Goal: Information Seeking & Learning: Learn about a topic

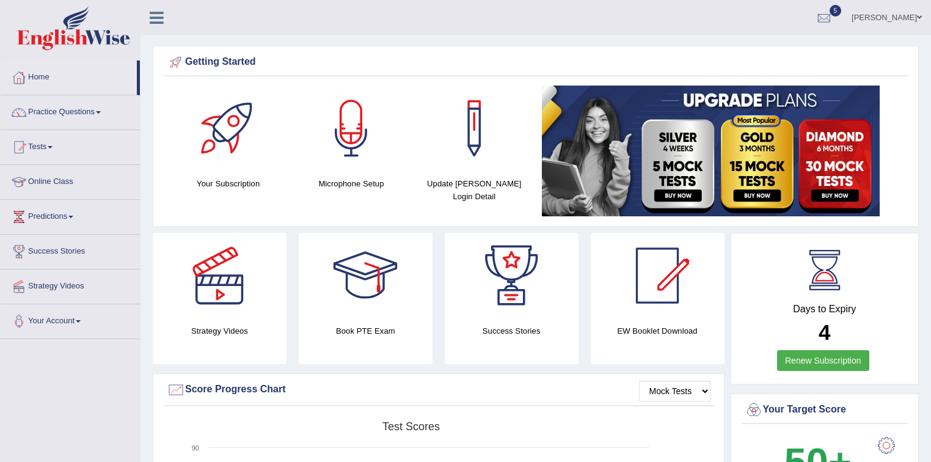
click at [100, 111] on span at bounding box center [98, 112] width 5 height 2
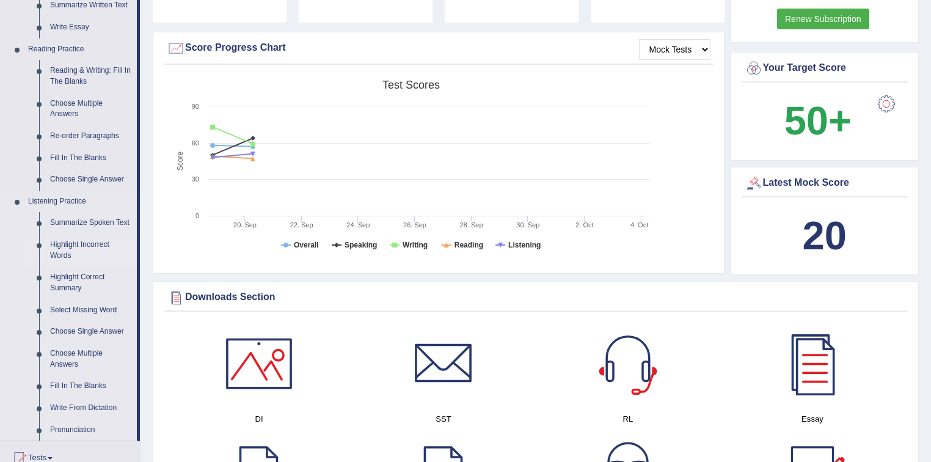
scroll to position [342, 0]
click at [93, 308] on link "Select Missing Word" at bounding box center [91, 310] width 92 height 22
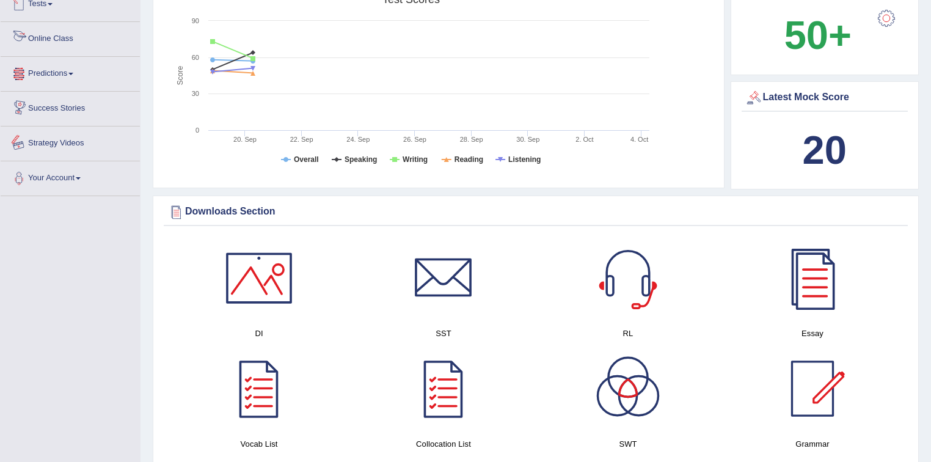
scroll to position [453, 0]
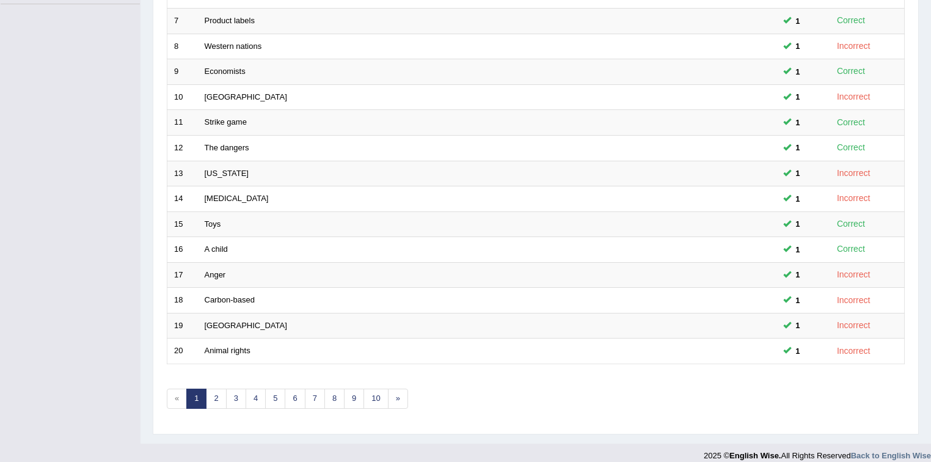
scroll to position [343, 0]
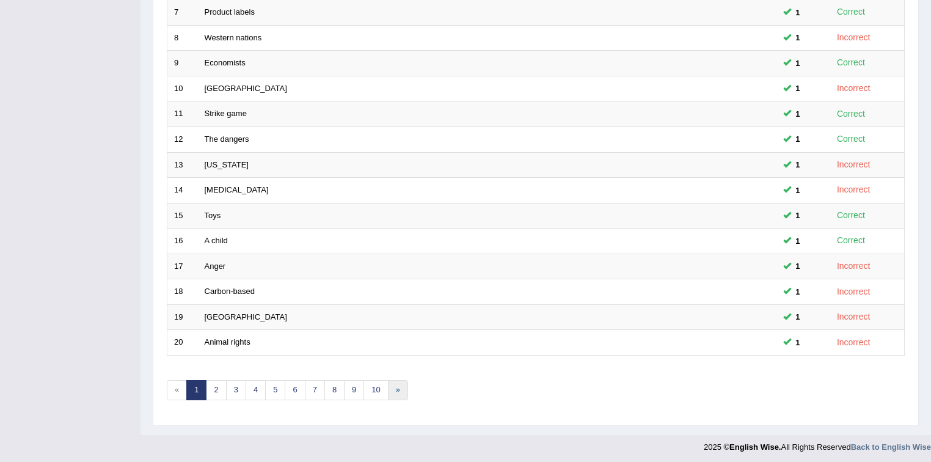
click at [394, 388] on link "»" at bounding box center [398, 390] width 20 height 20
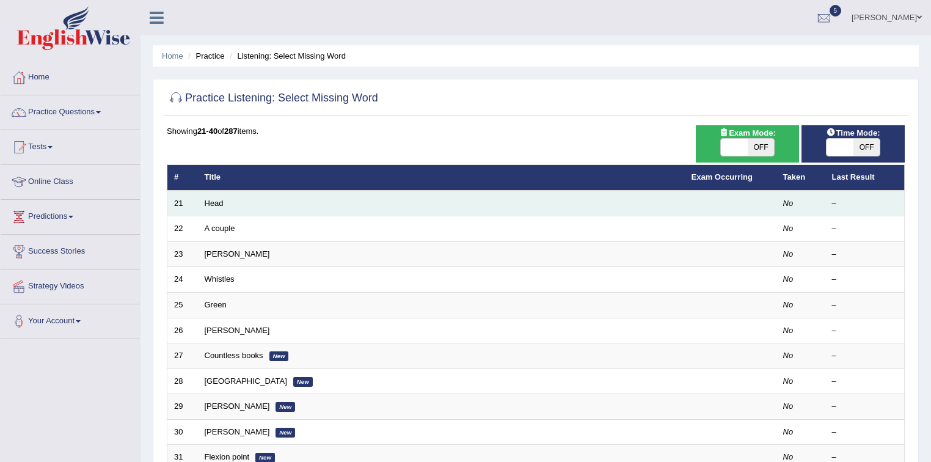
click at [245, 200] on td "Head" at bounding box center [441, 204] width 487 height 26
click at [213, 201] on link "Head" at bounding box center [214, 202] width 19 height 9
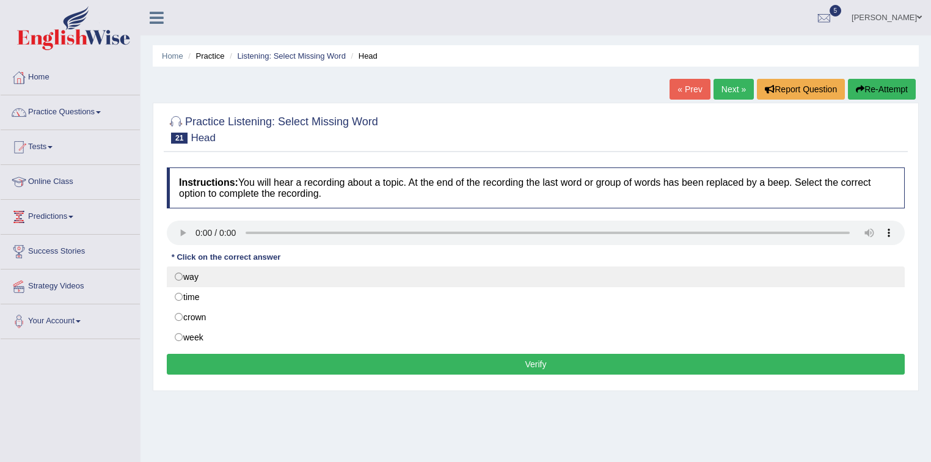
drag, startPoint x: 180, startPoint y: 271, endPoint x: 197, endPoint y: 276, distance: 18.0
click at [183, 271] on label "way" at bounding box center [536, 276] width 738 height 21
radio input "true"
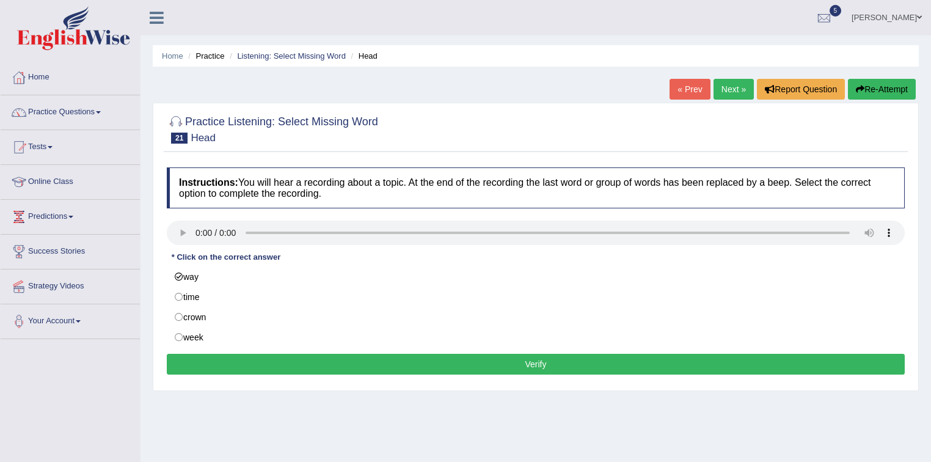
click at [541, 363] on button "Verify" at bounding box center [536, 364] width 738 height 21
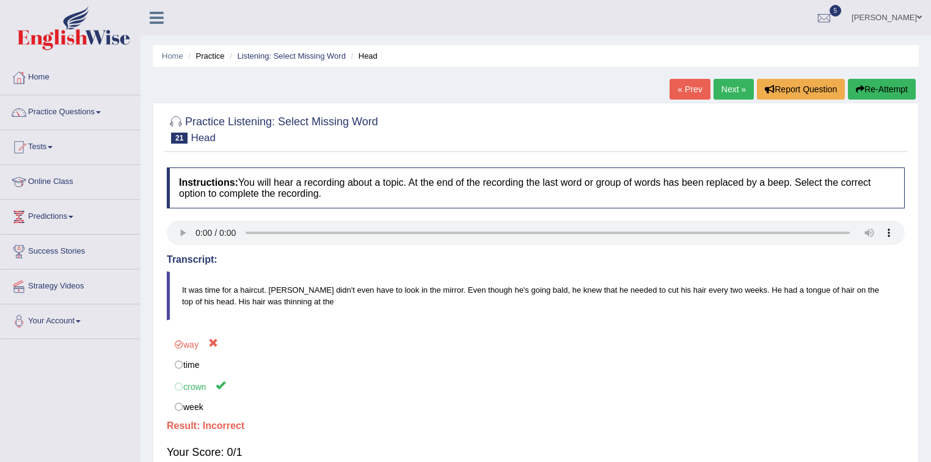
click at [723, 89] on link "Next »" at bounding box center [733, 89] width 40 height 21
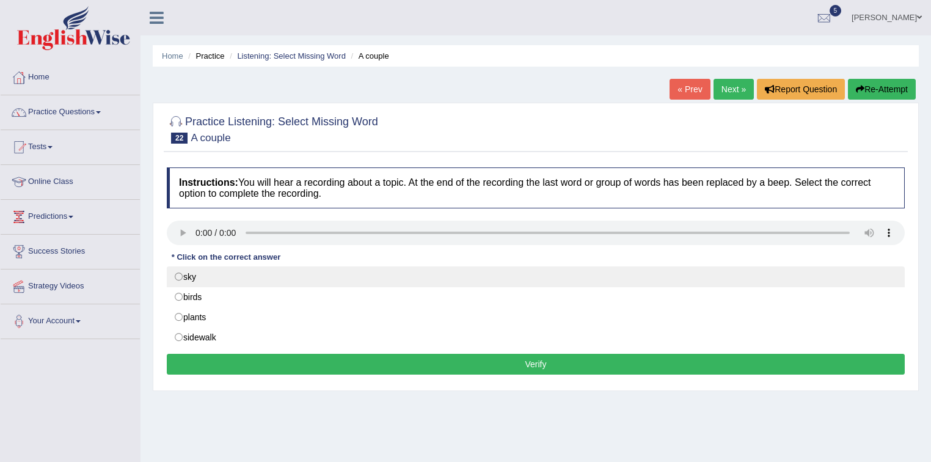
click at [178, 275] on label "sky" at bounding box center [536, 276] width 738 height 21
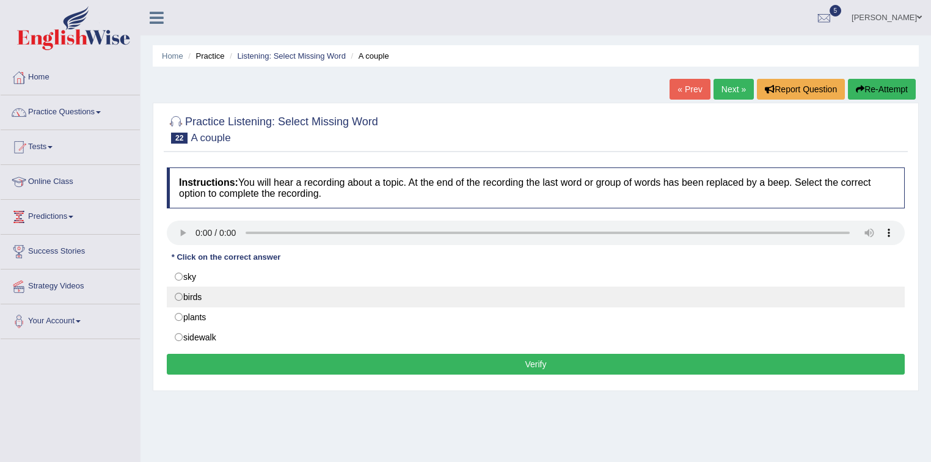
radio input "true"
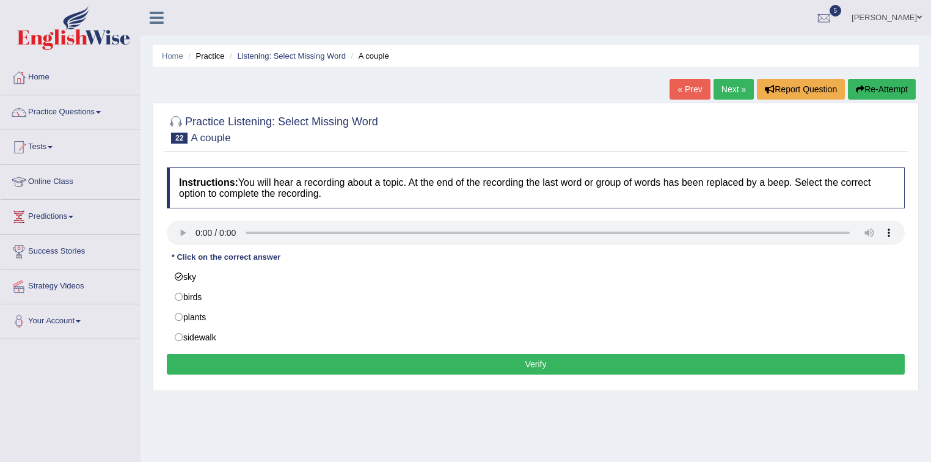
click at [536, 364] on button "Verify" at bounding box center [536, 364] width 738 height 21
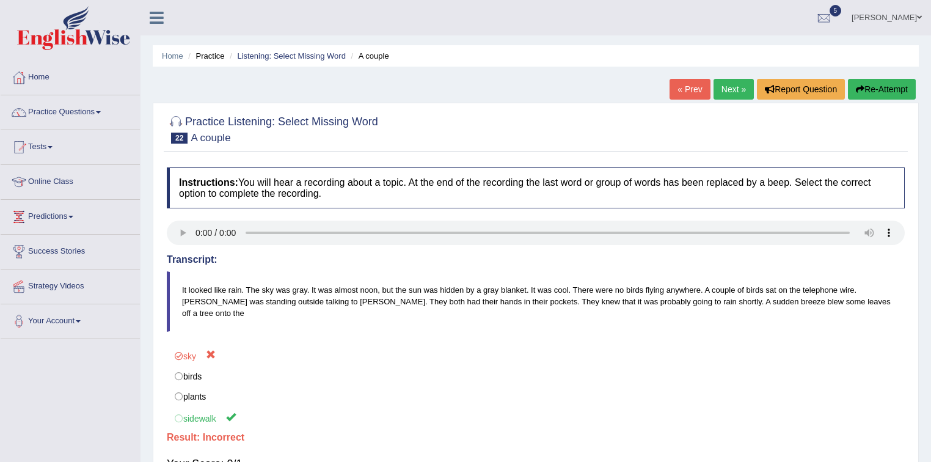
click at [726, 89] on link "Next »" at bounding box center [733, 89] width 40 height 21
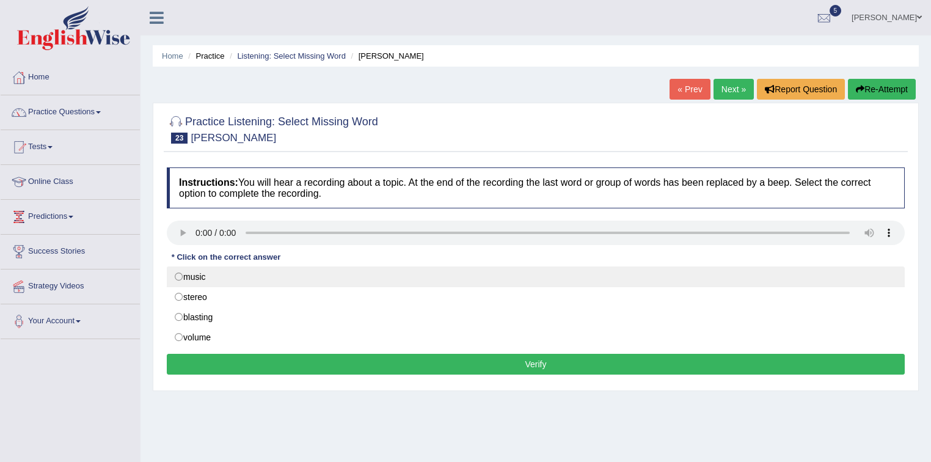
click at [178, 275] on label "music" at bounding box center [536, 276] width 738 height 21
radio input "true"
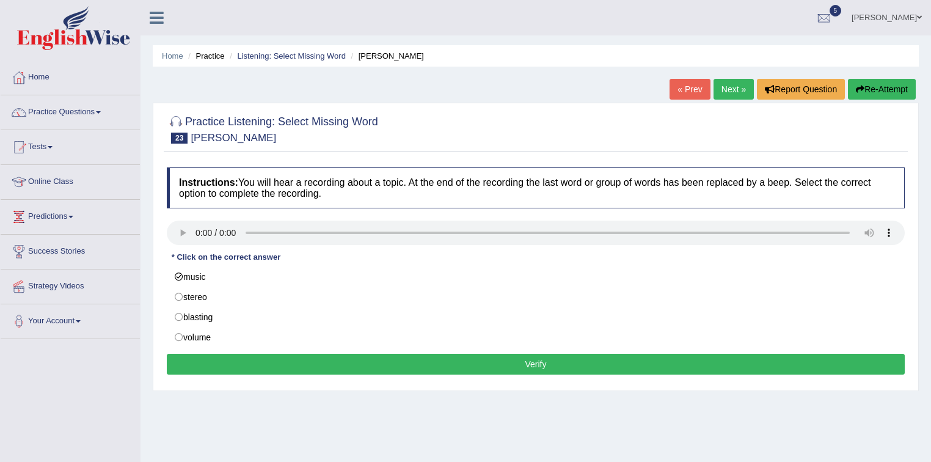
click at [545, 362] on button "Verify" at bounding box center [536, 364] width 738 height 21
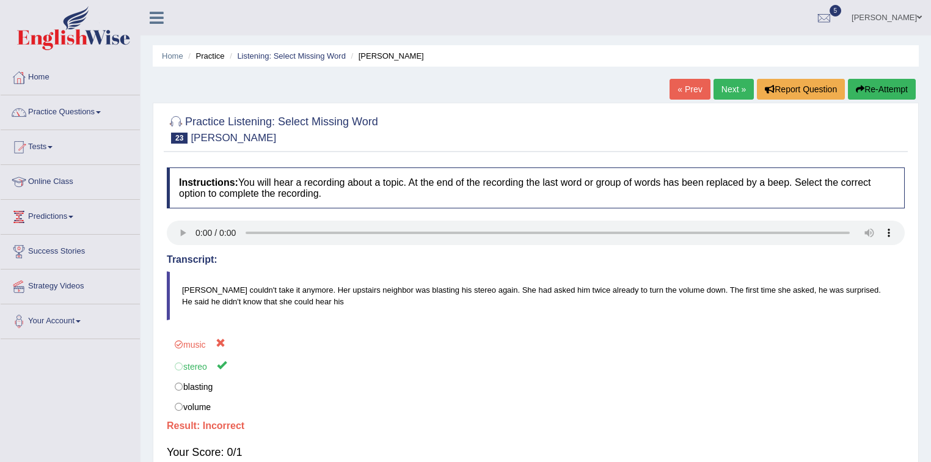
click at [53, 147] on span at bounding box center [50, 147] width 5 height 2
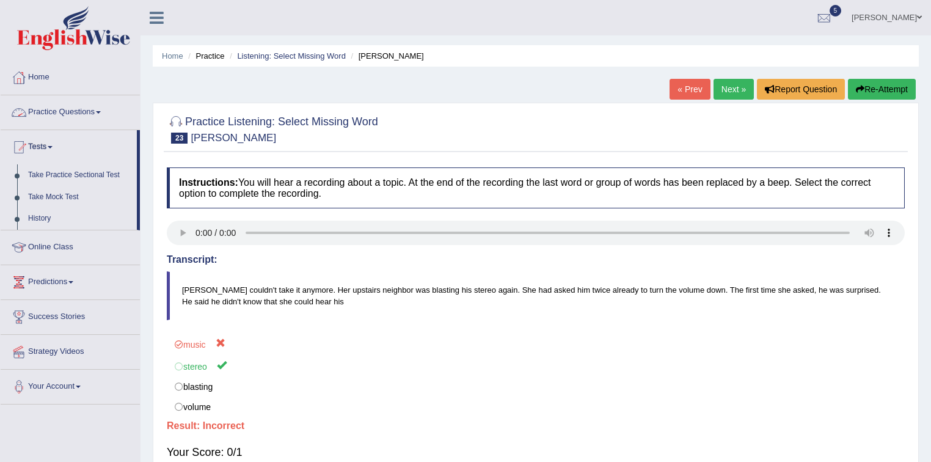
click at [101, 112] on span at bounding box center [98, 112] width 5 height 2
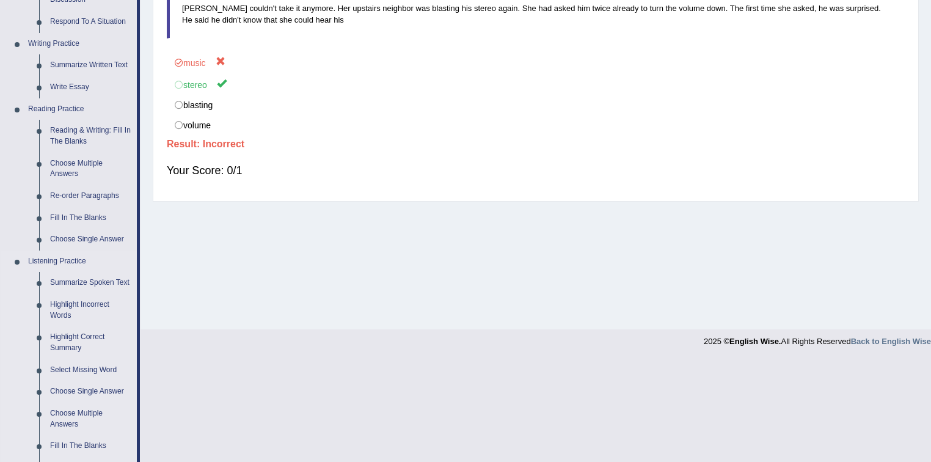
scroll to position [293, 0]
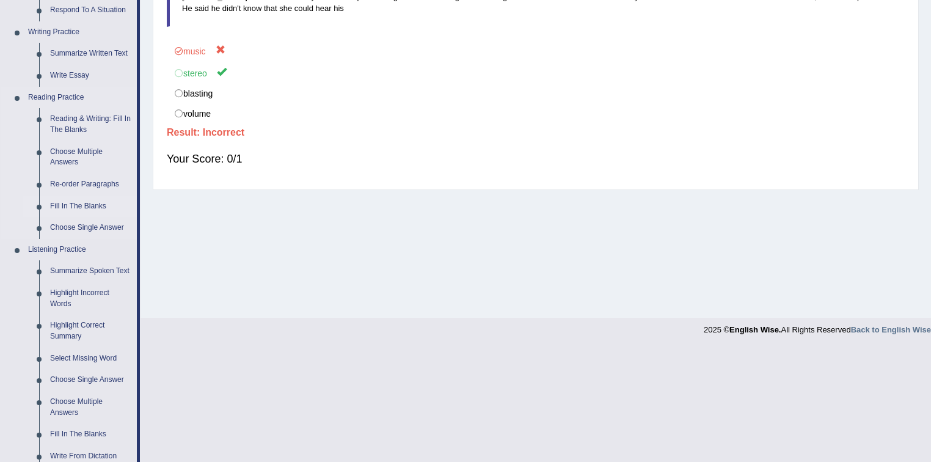
click at [94, 203] on link "Fill In The Blanks" at bounding box center [91, 206] width 92 height 22
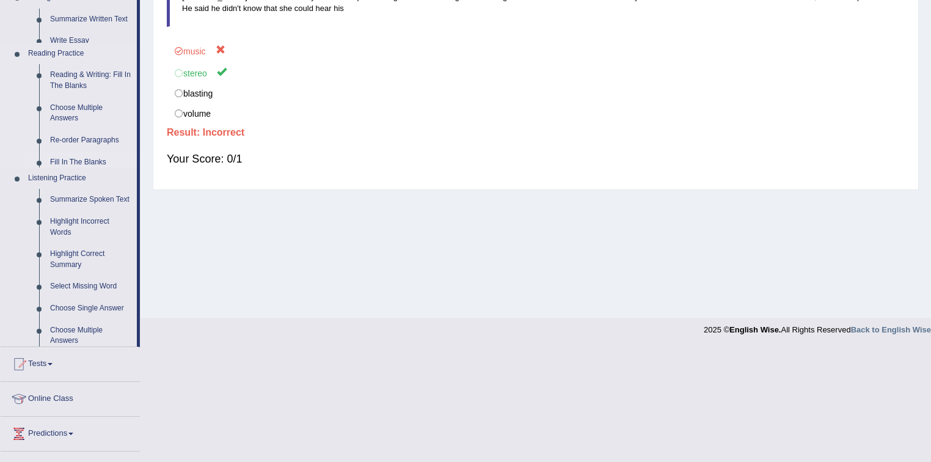
scroll to position [180, 0]
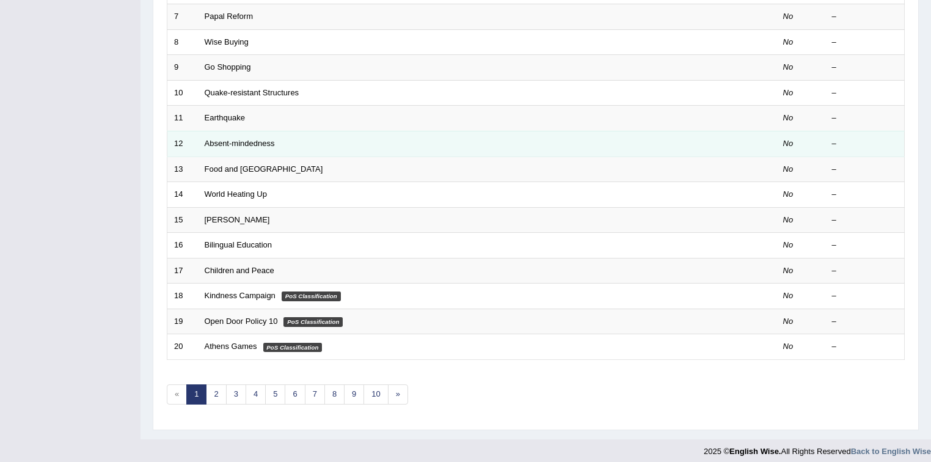
scroll to position [343, 0]
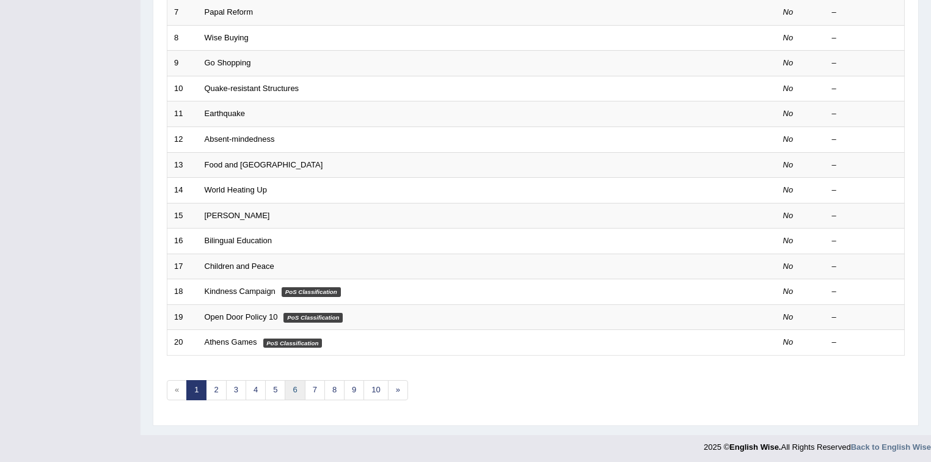
click at [293, 386] on link "6" at bounding box center [295, 390] width 20 height 20
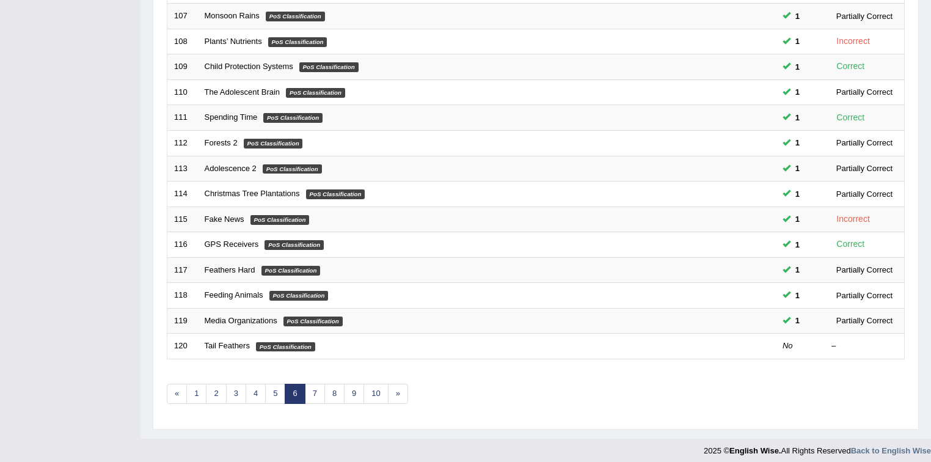
scroll to position [343, 0]
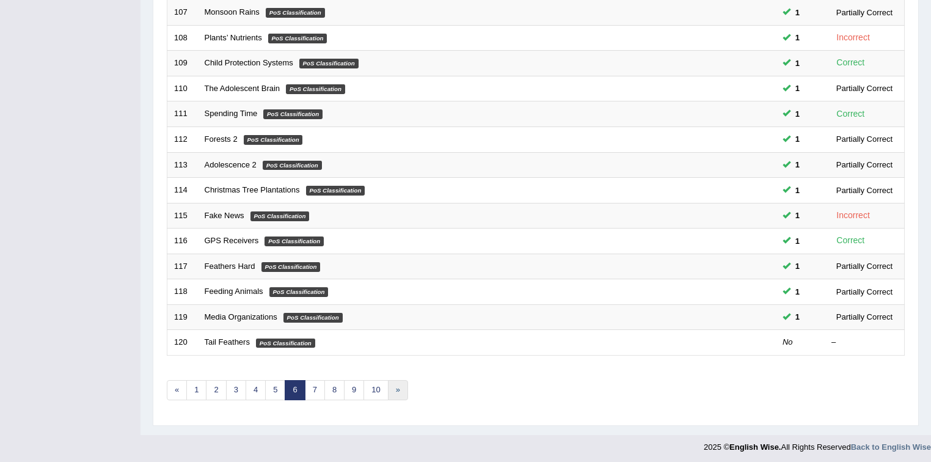
click at [394, 386] on link "»" at bounding box center [398, 390] width 20 height 20
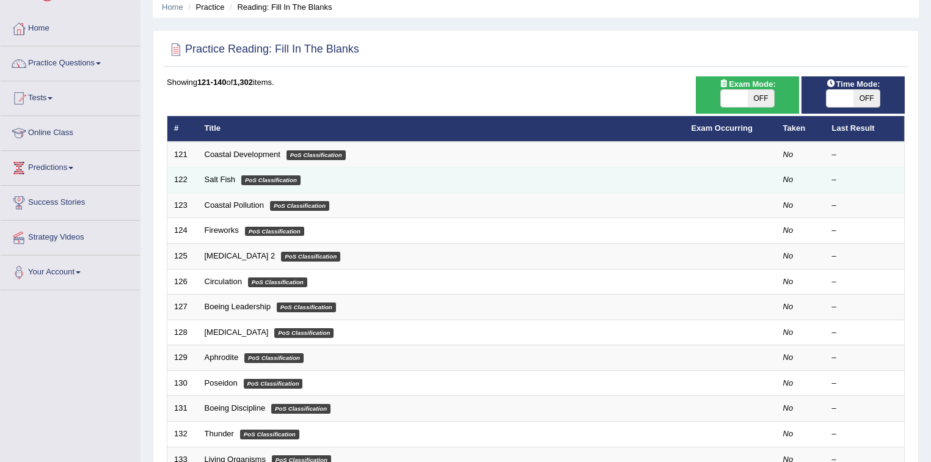
scroll to position [49, 0]
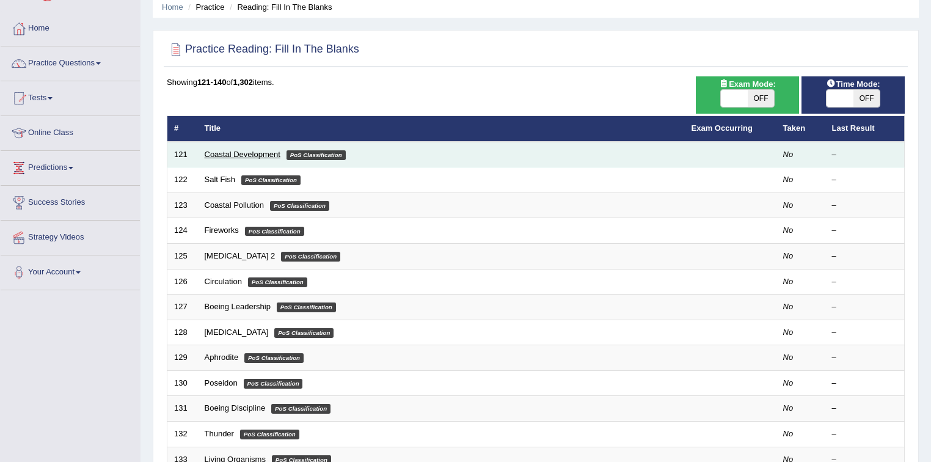
click at [235, 150] on link "Coastal Development" at bounding box center [243, 154] width 76 height 9
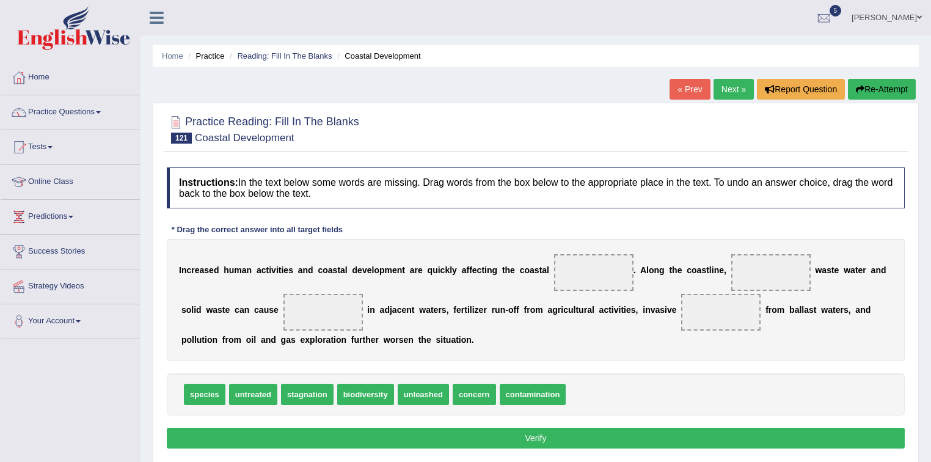
click at [362, 393] on span "biodiversity" at bounding box center [365, 394] width 57 height 21
drag, startPoint x: 374, startPoint y: 394, endPoint x: 586, endPoint y: 278, distance: 242.2
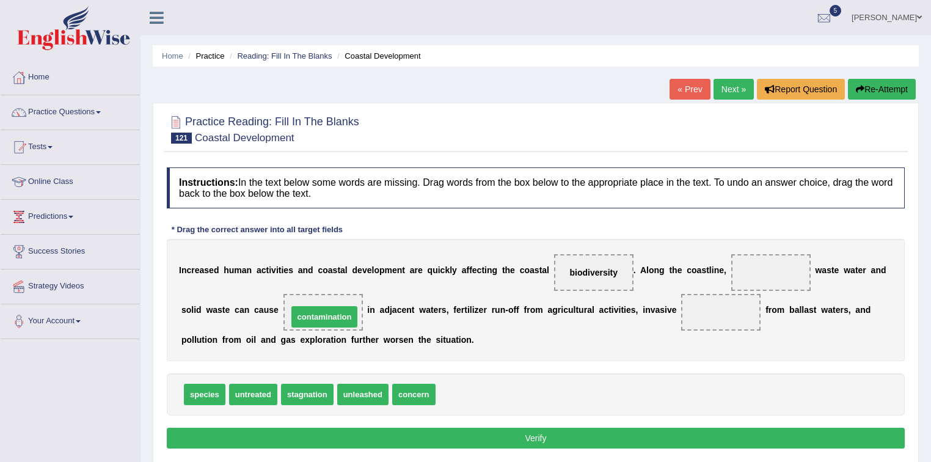
drag, startPoint x: 470, startPoint y: 395, endPoint x: 322, endPoint y: 317, distance: 166.9
drag, startPoint x: 320, startPoint y: 308, endPoint x: 757, endPoint y: 271, distance: 438.9
drag, startPoint x: 313, startPoint y: 393, endPoint x: 330, endPoint y: 313, distance: 82.4
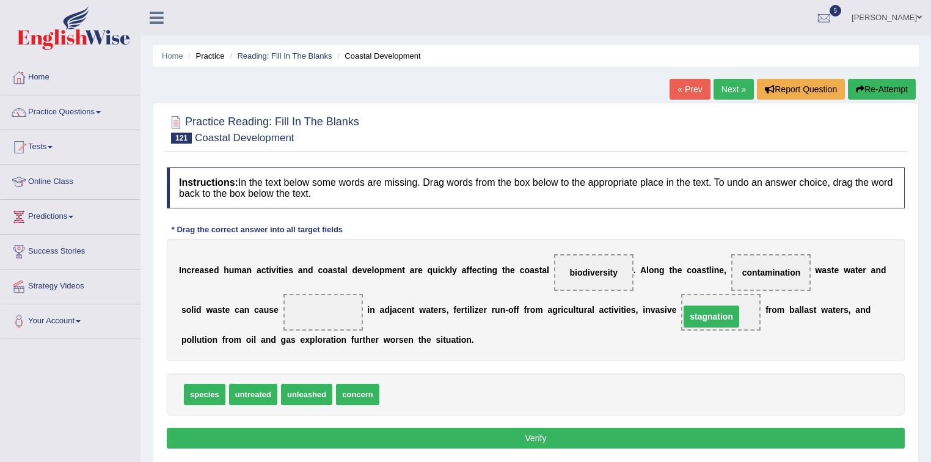
drag, startPoint x: 311, startPoint y: 310, endPoint x: 701, endPoint y: 313, distance: 389.7
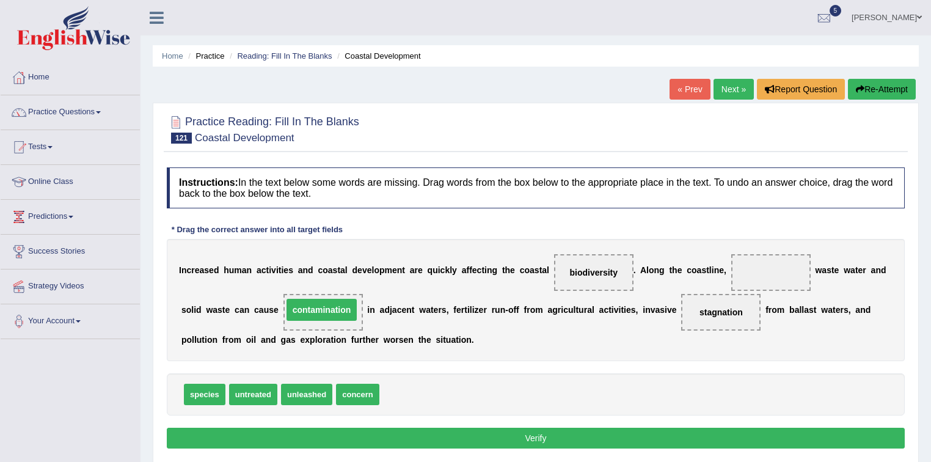
drag, startPoint x: 766, startPoint y: 268, endPoint x: 311, endPoint y: 305, distance: 457.1
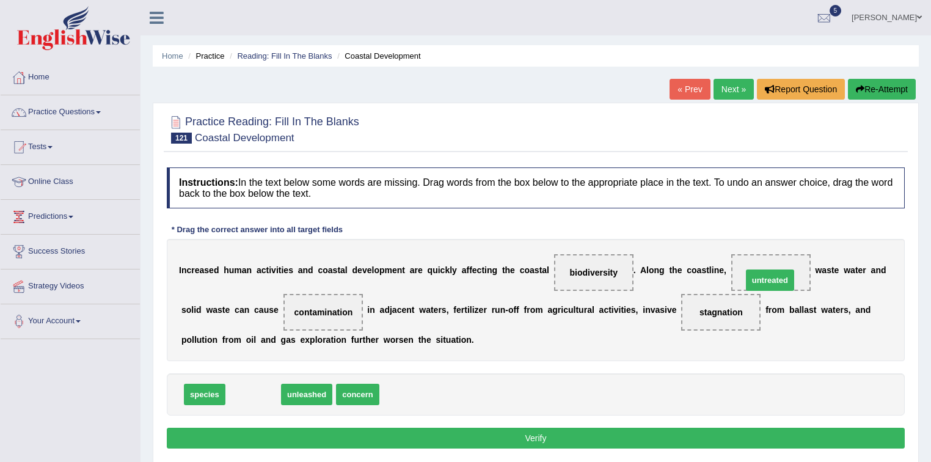
drag, startPoint x: 247, startPoint y: 390, endPoint x: 764, endPoint y: 276, distance: 529.2
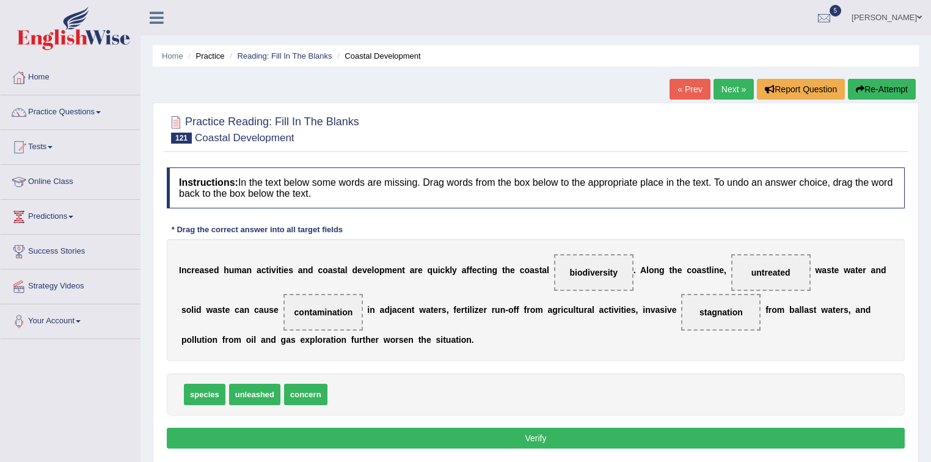
click at [540, 435] on button "Verify" at bounding box center [536, 438] width 738 height 21
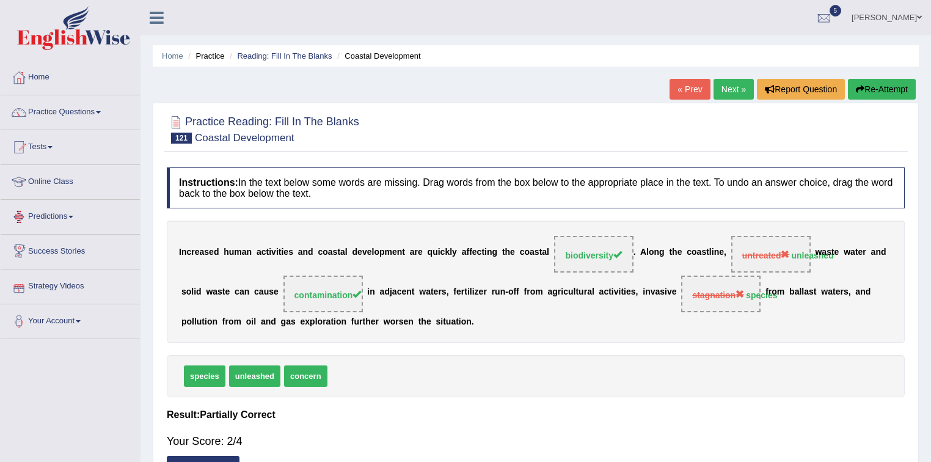
click at [728, 90] on link "Next »" at bounding box center [733, 89] width 40 height 21
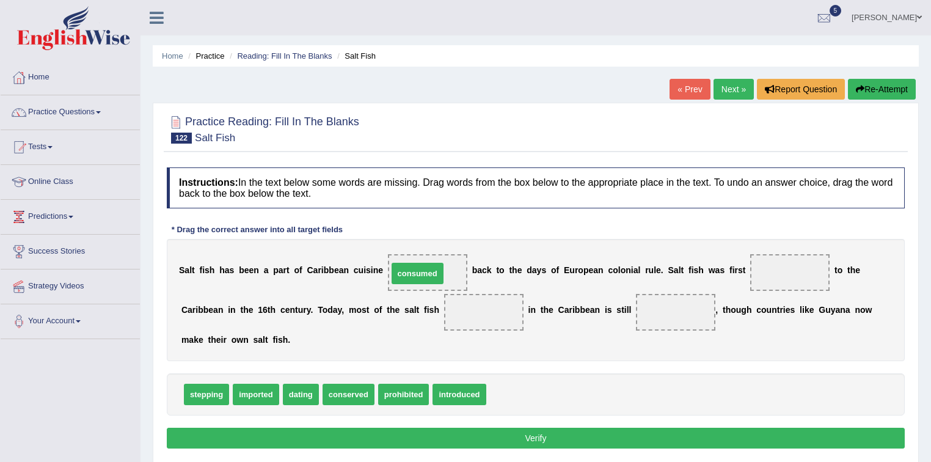
drag, startPoint x: 511, startPoint y: 396, endPoint x: 412, endPoint y: 275, distance: 155.9
drag, startPoint x: 257, startPoint y: 391, endPoint x: 796, endPoint y: 274, distance: 552.5
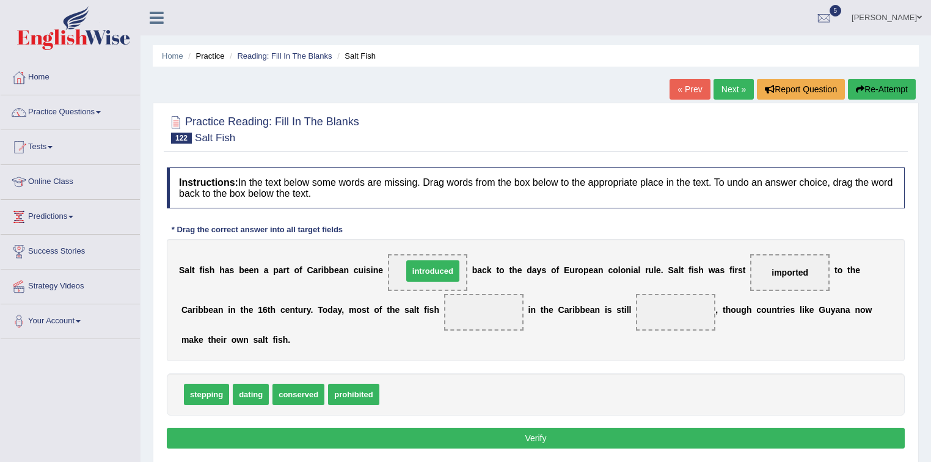
drag, startPoint x: 404, startPoint y: 393, endPoint x: 427, endPoint y: 269, distance: 125.5
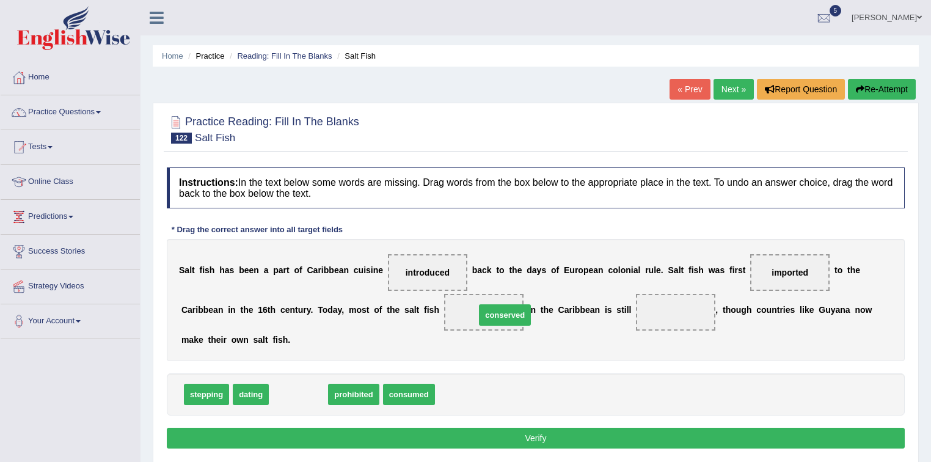
drag, startPoint x: 297, startPoint y: 392, endPoint x: 503, endPoint y: 313, distance: 221.2
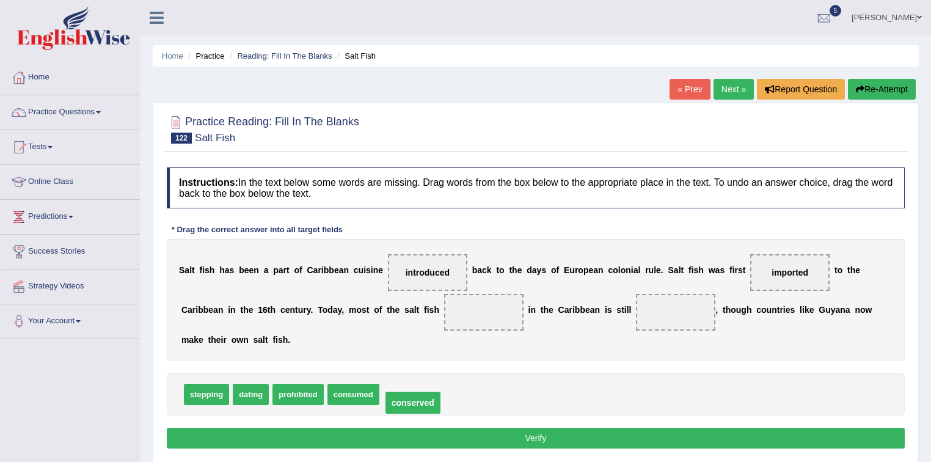
drag, startPoint x: 486, startPoint y: 308, endPoint x: 418, endPoint y: 390, distance: 107.1
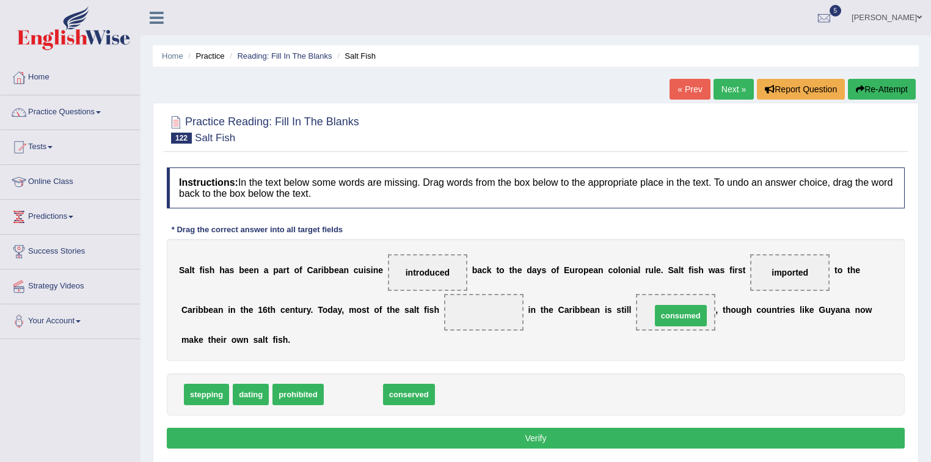
drag, startPoint x: 349, startPoint y: 397, endPoint x: 677, endPoint y: 318, distance: 336.7
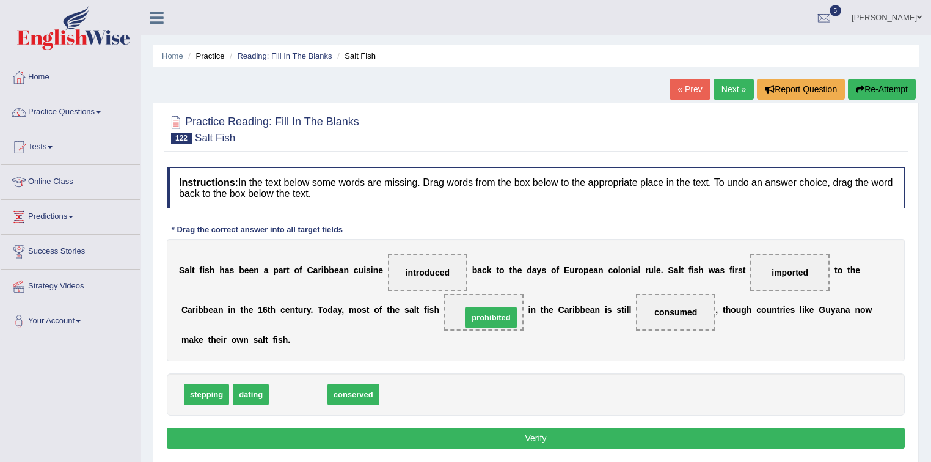
drag, startPoint x: 298, startPoint y: 393, endPoint x: 491, endPoint y: 316, distance: 207.8
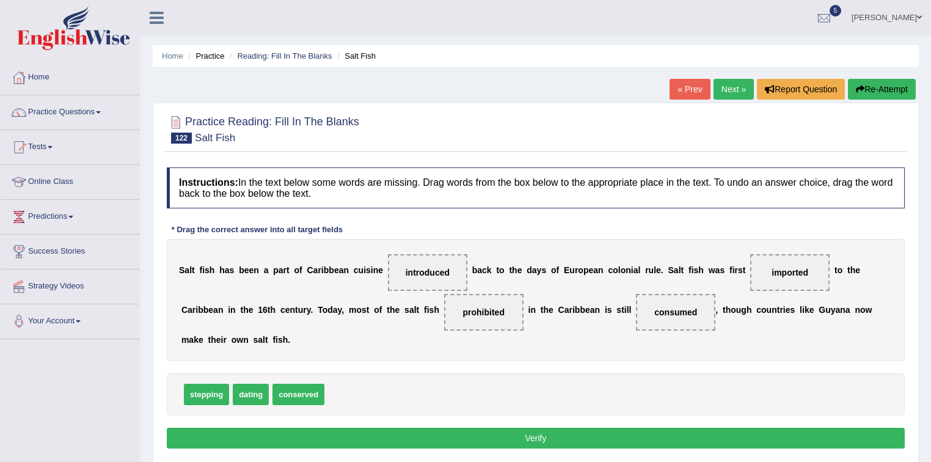
click at [539, 438] on button "Verify" at bounding box center [536, 438] width 738 height 21
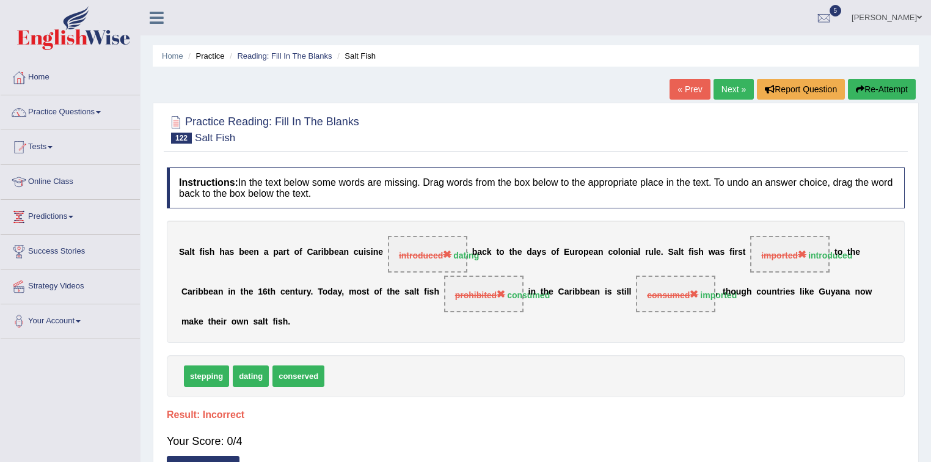
click at [729, 85] on link "Next »" at bounding box center [733, 89] width 40 height 21
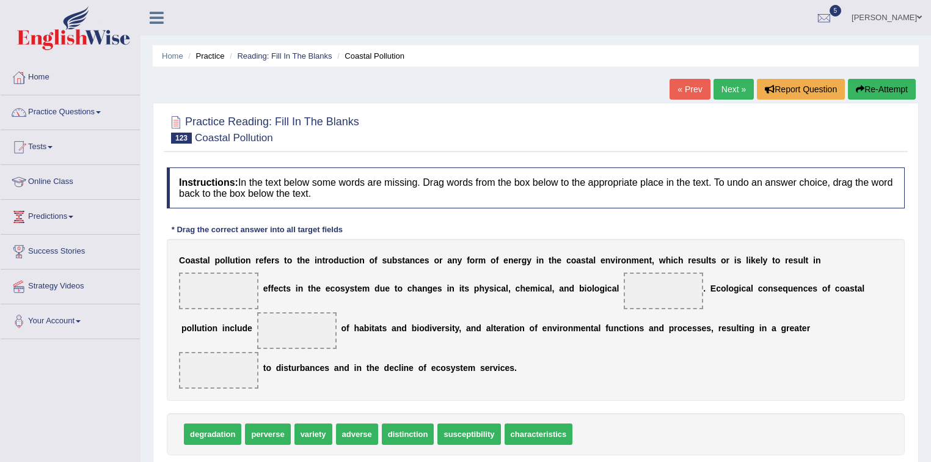
click at [215, 315] on div "C o a s t a l p o l l u t i o n r e f e r s t o t h e i n t r o d u c t i o n o…" at bounding box center [536, 320] width 738 height 162
drag, startPoint x: 225, startPoint y: 432, endPoint x: 235, endPoint y: 296, distance: 136.5
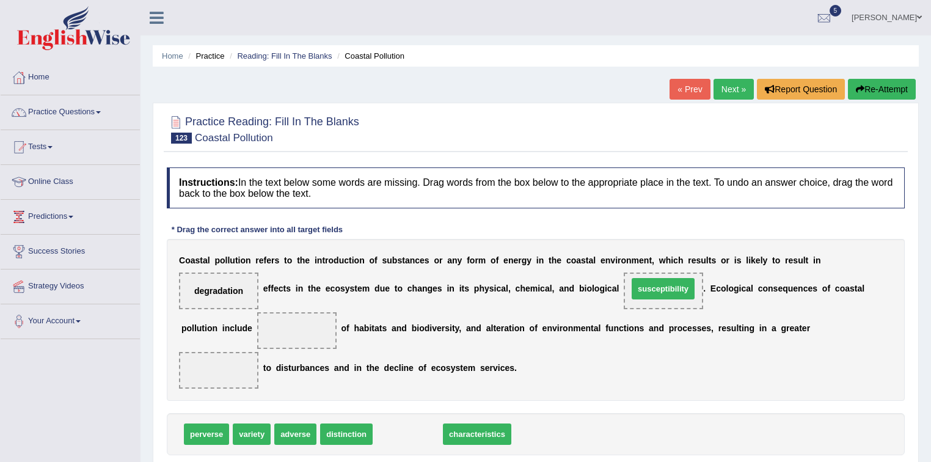
drag, startPoint x: 400, startPoint y: 431, endPoint x: 655, endPoint y: 286, distance: 293.8
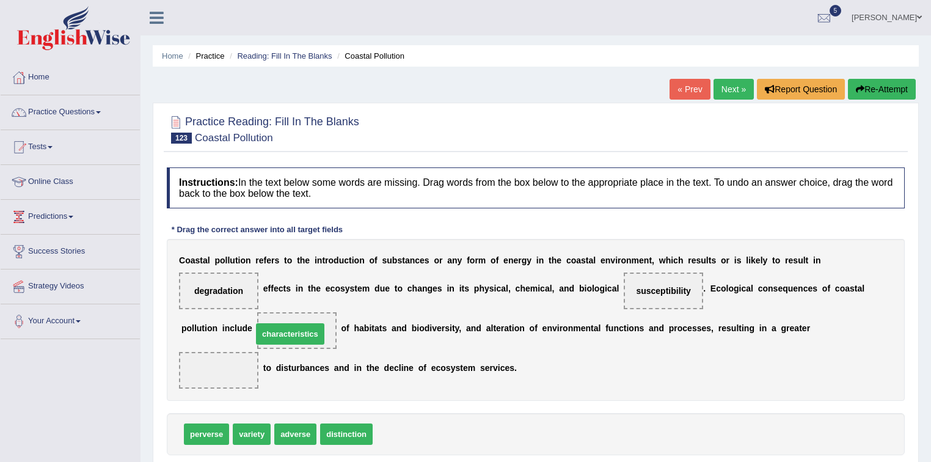
drag, startPoint x: 408, startPoint y: 430, endPoint x: 288, endPoint y: 330, distance: 156.6
drag, startPoint x: 284, startPoint y: 321, endPoint x: 232, endPoint y: 365, distance: 68.0
click at [232, 365] on div "C o a s t a l p o l l u t i o n r e f e r s t o t h e i n t r o d u c t i o n o…" at bounding box center [536, 320] width 738 height 162
drag, startPoint x: 293, startPoint y: 327, endPoint x: 223, endPoint y: 371, distance: 82.9
drag, startPoint x: 252, startPoint y: 432, endPoint x: 275, endPoint y: 323, distance: 111.2
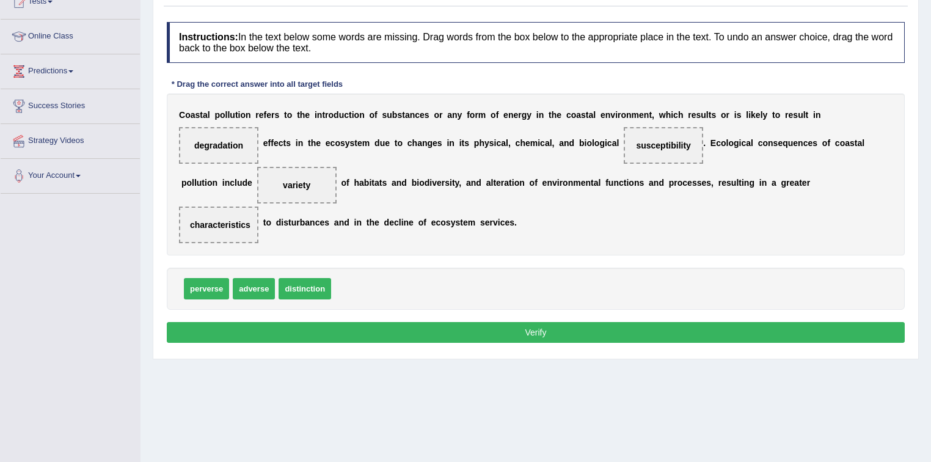
scroll to position [147, 0]
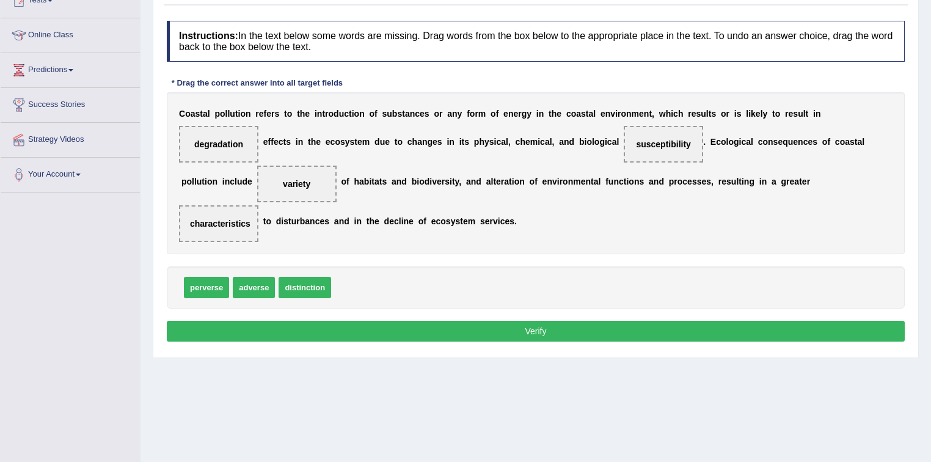
click at [537, 330] on button "Verify" at bounding box center [536, 331] width 738 height 21
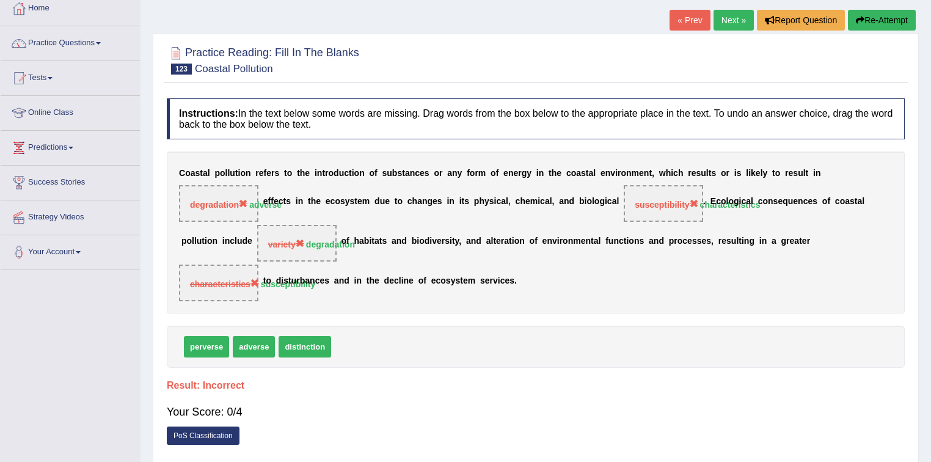
scroll to position [0, 0]
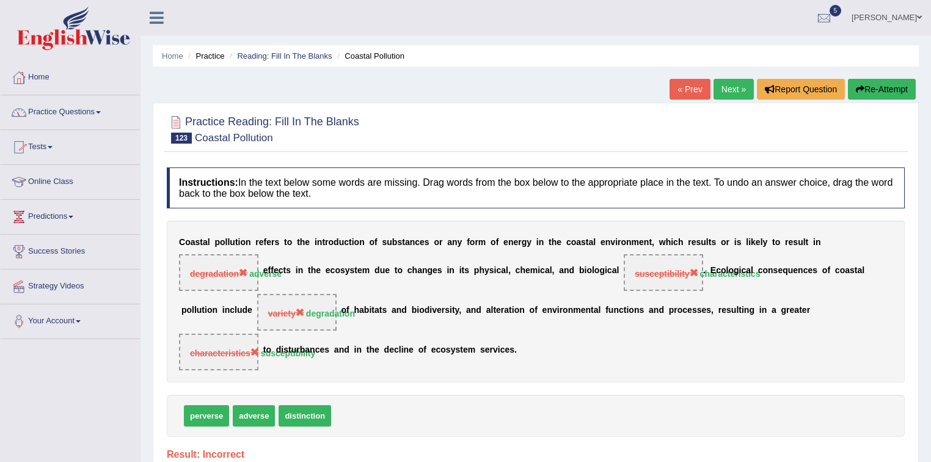
click at [53, 147] on span at bounding box center [50, 147] width 5 height 2
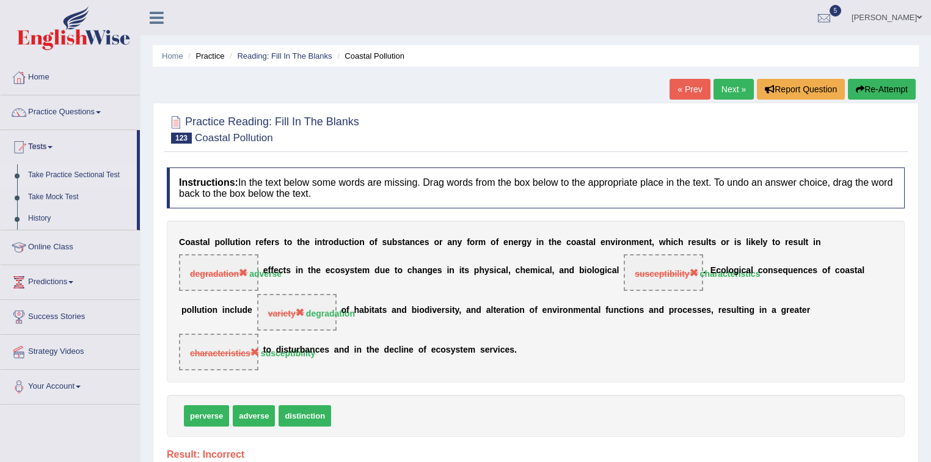
click at [66, 176] on link "Take Practice Sectional Test" at bounding box center [80, 175] width 114 height 22
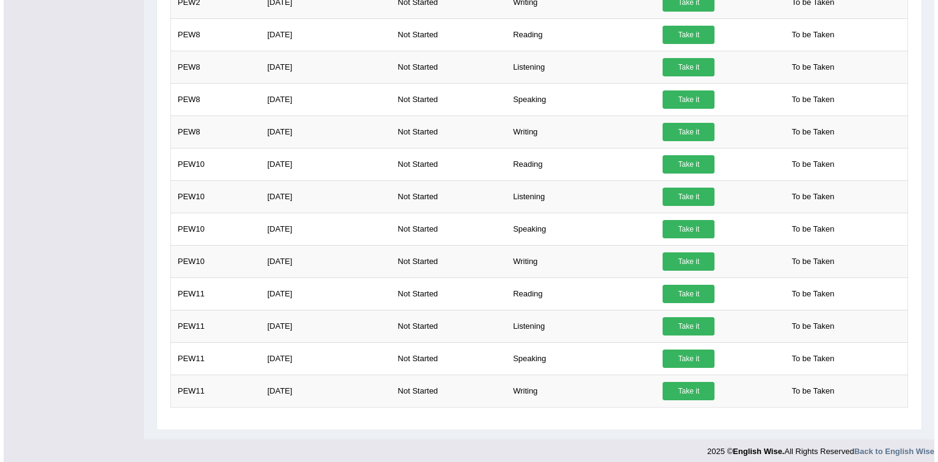
scroll to position [1123, 0]
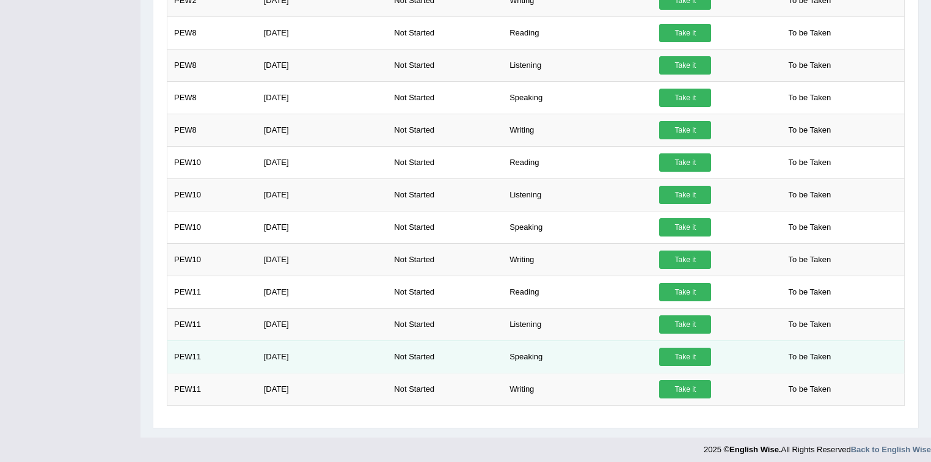
click at [689, 352] on link "Take it" at bounding box center [685, 357] width 52 height 18
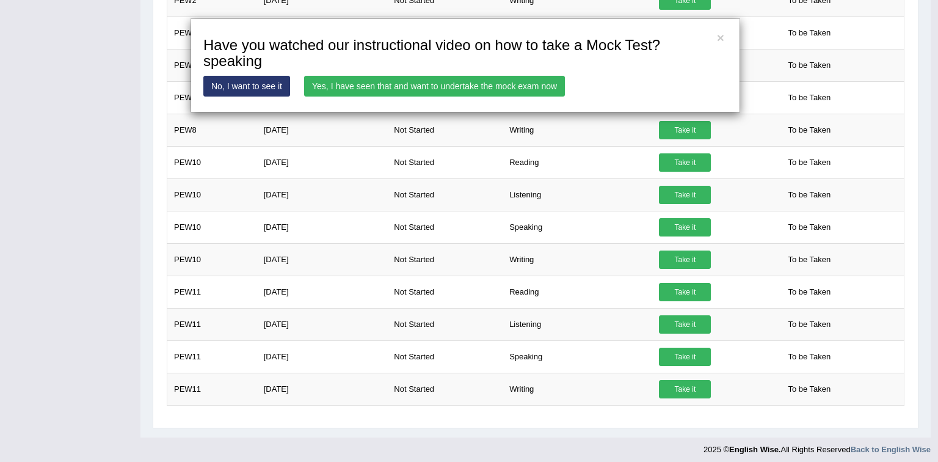
click at [503, 87] on link "Yes, I have seen that and want to undertake the mock exam now" at bounding box center [434, 86] width 261 height 21
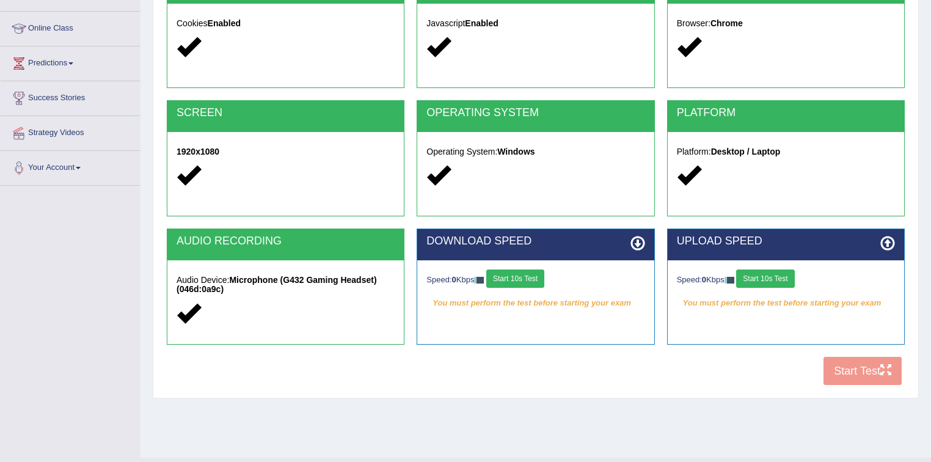
scroll to position [180, 0]
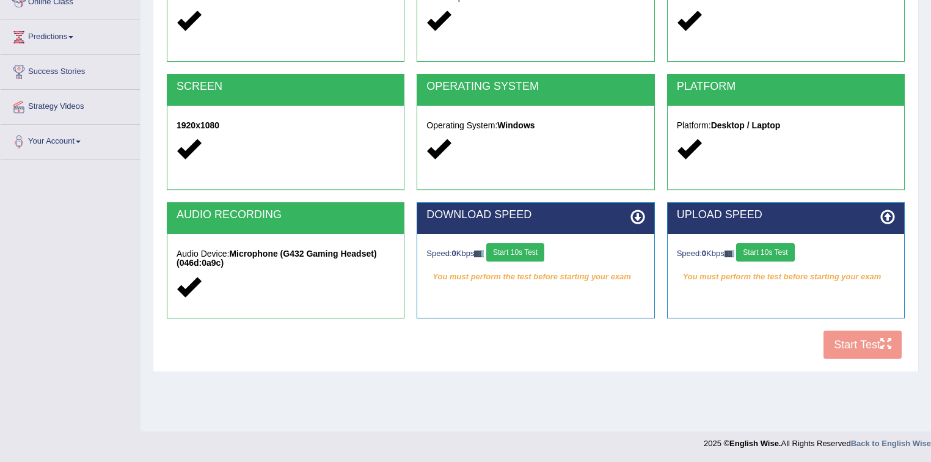
click at [528, 250] on button "Start 10s Test" at bounding box center [515, 252] width 58 height 18
click at [776, 249] on button "Start 10s Test" at bounding box center [765, 252] width 58 height 18
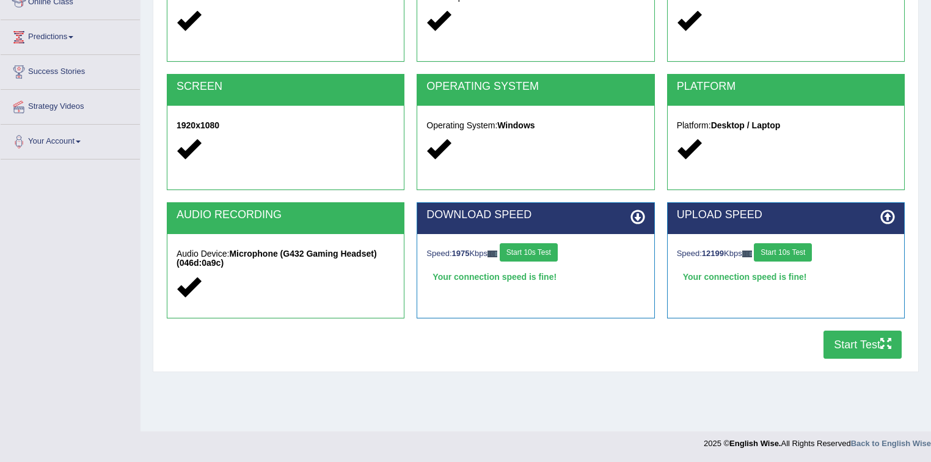
click at [851, 344] on button "Start Test" at bounding box center [862, 344] width 78 height 28
